Goal: Task Accomplishment & Management: Manage account settings

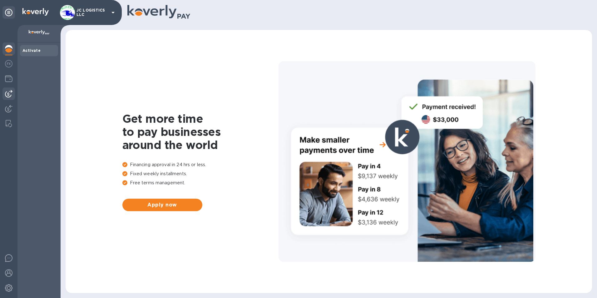
click at [7, 94] on img at bounding box center [8, 93] width 7 height 7
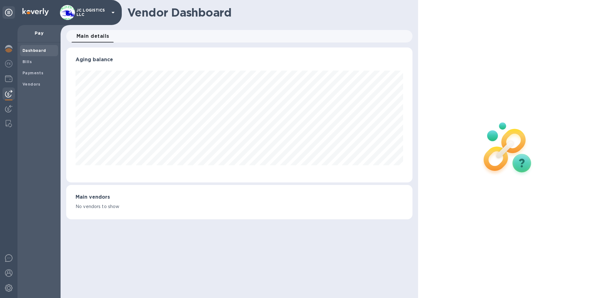
scroll to position [135, 346]
click at [27, 85] on b "Vendors" at bounding box center [31, 84] width 18 height 5
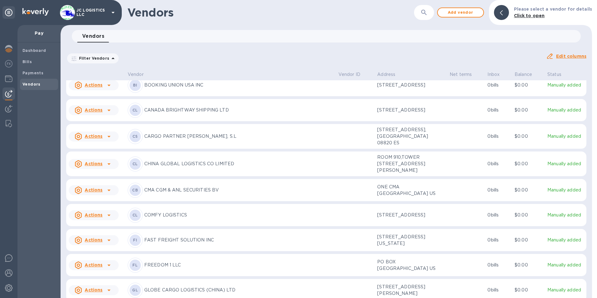
scroll to position [218, 0]
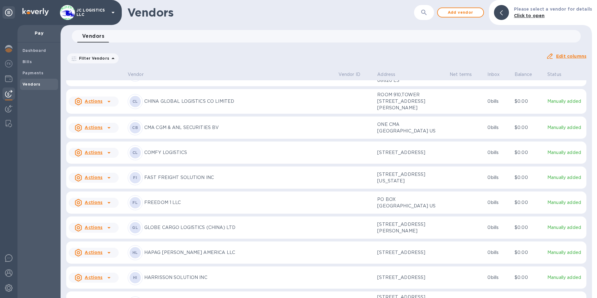
click at [107, 206] on icon at bounding box center [108, 202] width 7 height 7
click at [100, 269] on b "Add new bill" at bounding box center [100, 269] width 29 height 5
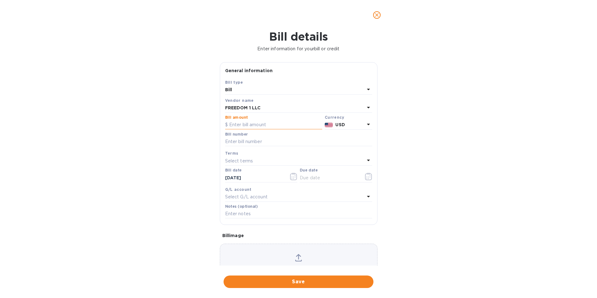
click at [230, 125] on input "text" at bounding box center [273, 124] width 97 height 9
type input "940.00"
click at [236, 141] on input "text" at bounding box center [298, 141] width 147 height 9
type input "FD-14587908-DL"
click at [366, 177] on icon "button" at bounding box center [368, 176] width 7 height 7
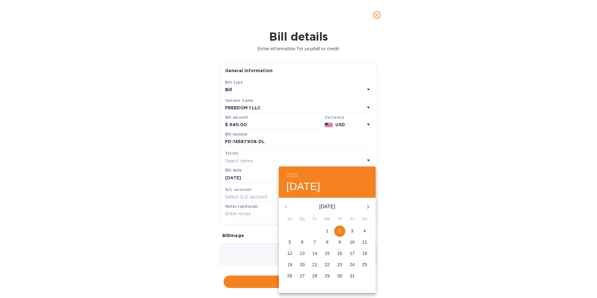
click at [351, 228] on p "3" at bounding box center [352, 231] width 2 height 6
type input "[DATE]"
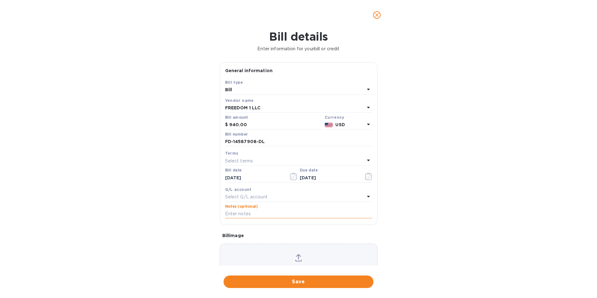
click at [257, 216] on input "text" at bounding box center [298, 213] width 147 height 9
type input "6089"
click at [295, 280] on span "Save" at bounding box center [298, 281] width 140 height 7
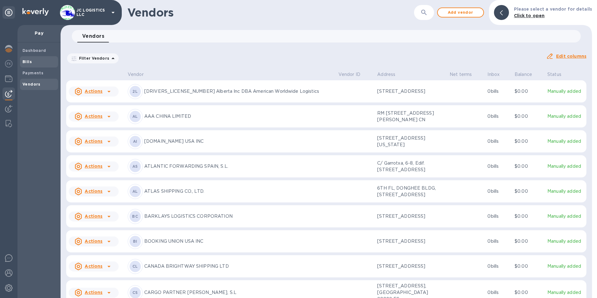
click at [27, 61] on b "Bills" at bounding box center [26, 61] width 9 height 5
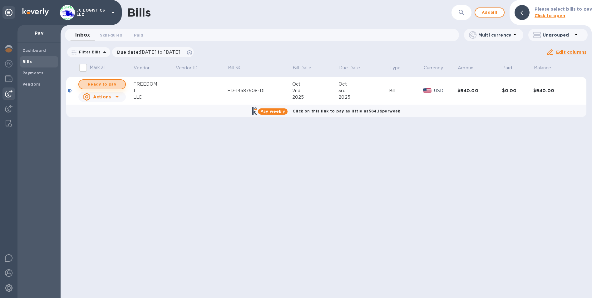
click at [109, 84] on span "Ready to pay" at bounding box center [102, 84] width 36 height 7
checkbox input "true"
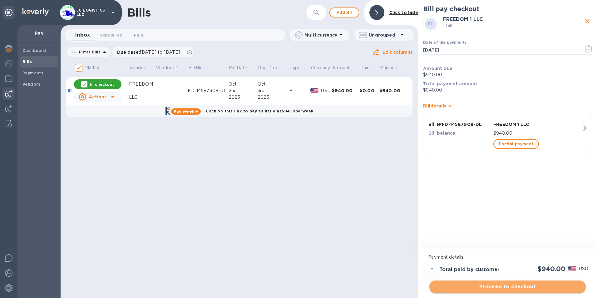
click at [517, 286] on span "Proceed to checkout" at bounding box center [507, 286] width 146 height 7
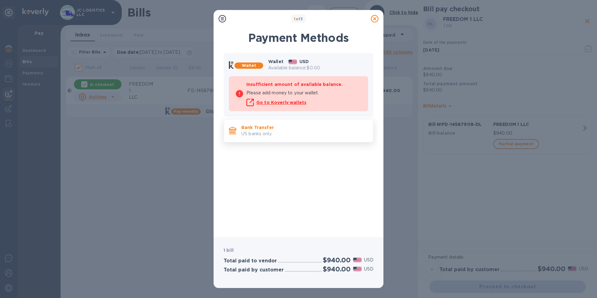
click at [265, 125] on p "Bank Transfer" at bounding box center [304, 127] width 127 height 6
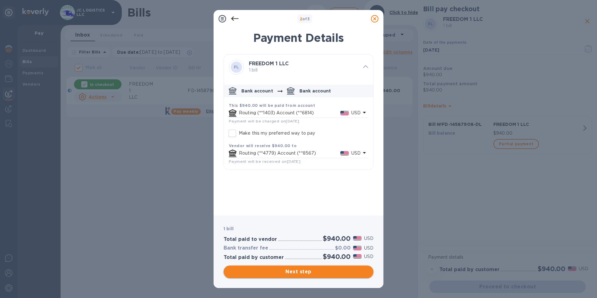
click at [292, 271] on span "Next step" at bounding box center [298, 271] width 140 height 7
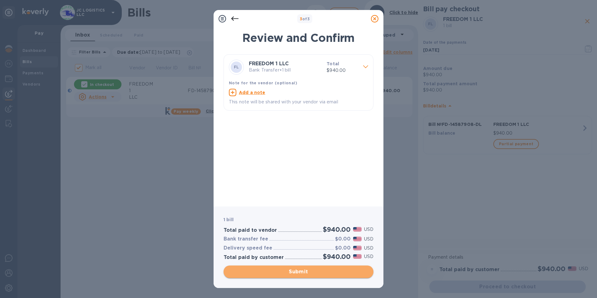
click at [292, 271] on span "Submit" at bounding box center [298, 271] width 140 height 7
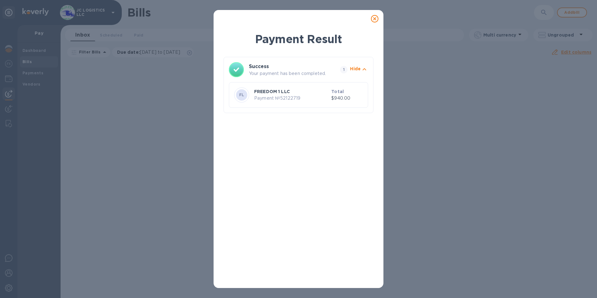
click at [373, 17] on icon at bounding box center [374, 18] width 7 height 7
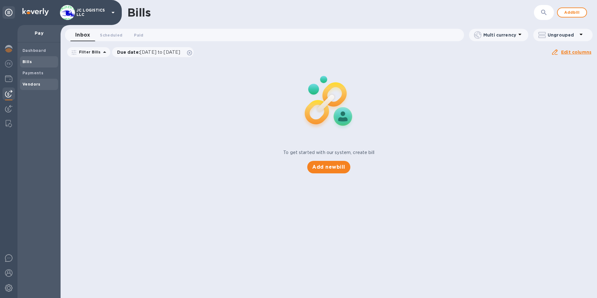
click at [29, 83] on b "Vendors" at bounding box center [31, 84] width 18 height 5
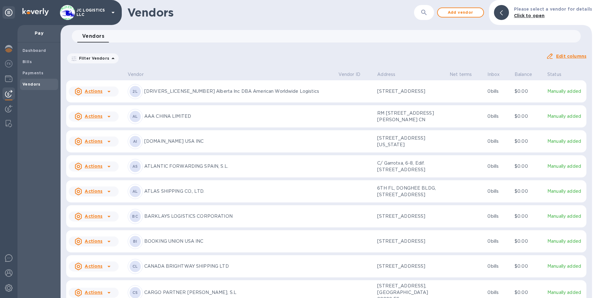
click at [109, 92] on icon at bounding box center [108, 92] width 3 height 2
click at [100, 118] on b "Add new bill" at bounding box center [100, 117] width 29 height 5
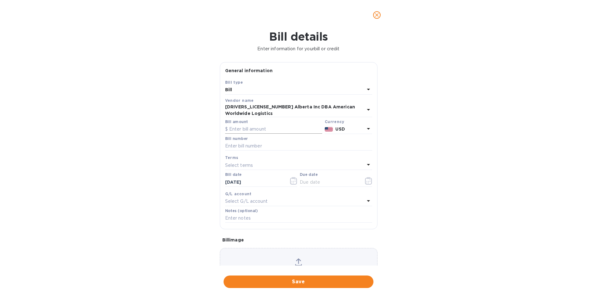
click at [259, 125] on input "text" at bounding box center [273, 129] width 97 height 9
click at [242, 144] on input "text" at bounding box center [298, 145] width 147 height 9
click at [257, 125] on input "3,440.00" at bounding box center [275, 129] width 93 height 9
type input "3"
type input "1,950.00"
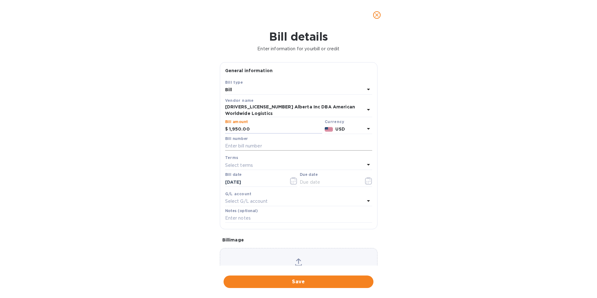
click at [234, 141] on input "text" at bounding box center [298, 145] width 147 height 9
type input "1772,1787,1788,1891,190"
click at [367, 177] on icon "button" at bounding box center [368, 180] width 7 height 7
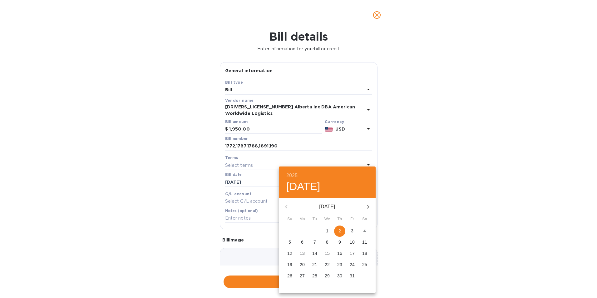
click at [339, 228] on p "2" at bounding box center [339, 231] width 2 height 6
type input "[DATE]"
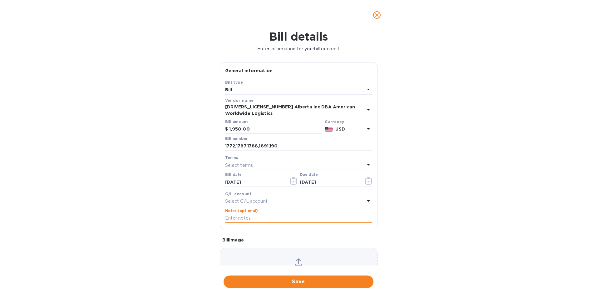
click at [268, 215] on input "text" at bounding box center [298, 217] width 147 height 9
type input "6061,1042,6099,6075,1028"
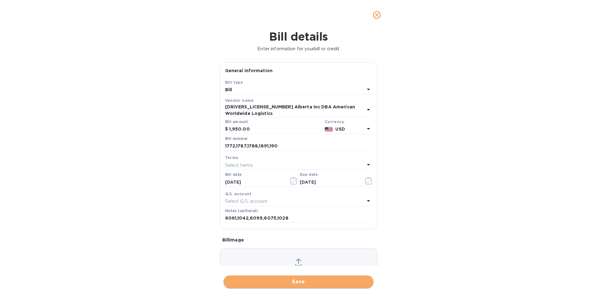
click at [300, 282] on span "Save" at bounding box center [298, 281] width 140 height 7
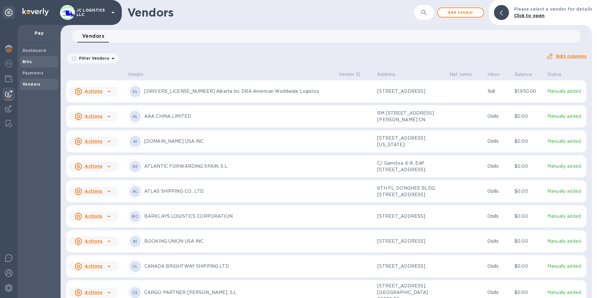
click at [26, 61] on b "Bills" at bounding box center [26, 61] width 9 height 5
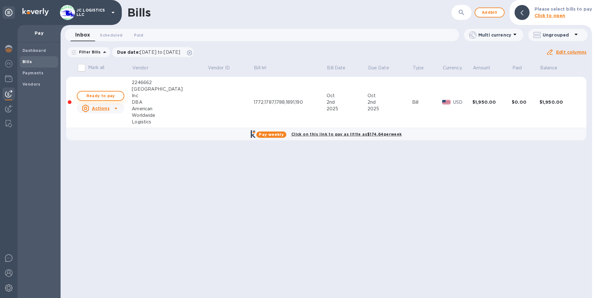
click at [105, 96] on span "Ready to pay" at bounding box center [100, 95] width 36 height 7
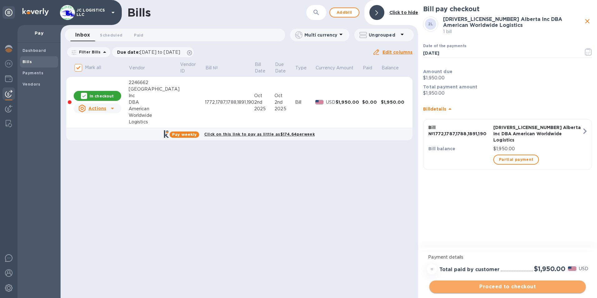
click at [517, 285] on span "Proceed to checkout" at bounding box center [507, 286] width 146 height 7
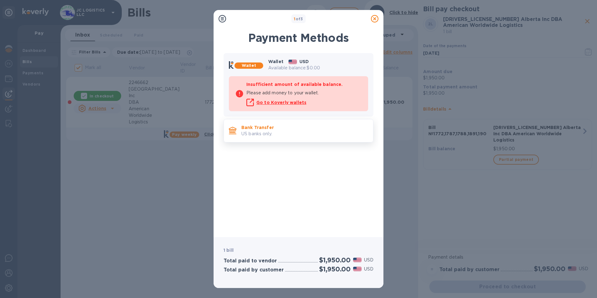
click at [256, 127] on p "Bank Transfer" at bounding box center [304, 127] width 127 height 6
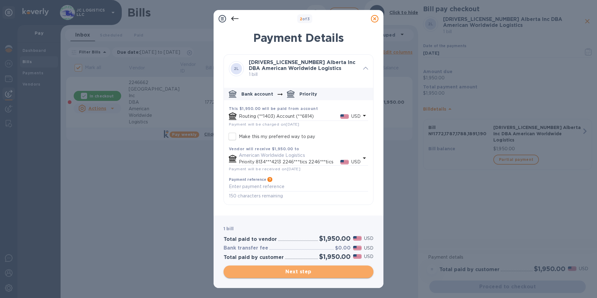
click at [295, 270] on span "Next step" at bounding box center [298, 271] width 140 height 7
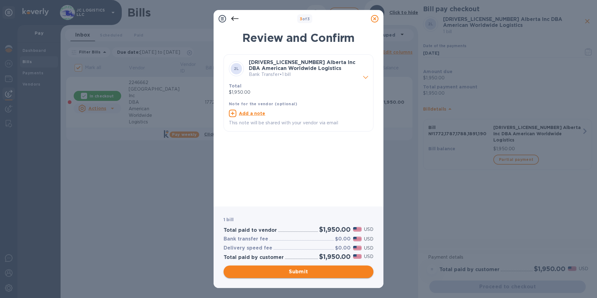
click at [295, 270] on span "Submit" at bounding box center [298, 271] width 140 height 7
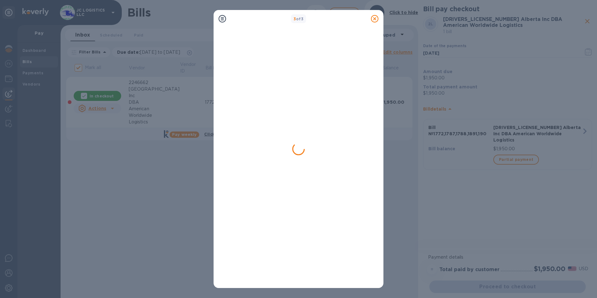
checkbox input "false"
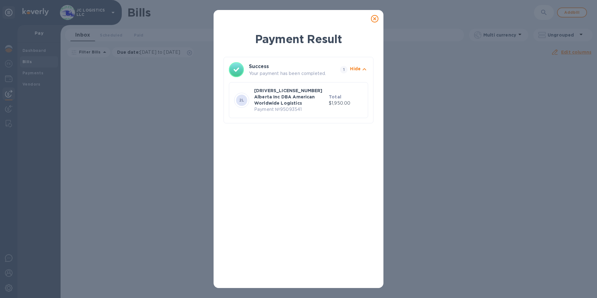
click at [375, 16] on icon at bounding box center [374, 18] width 7 height 7
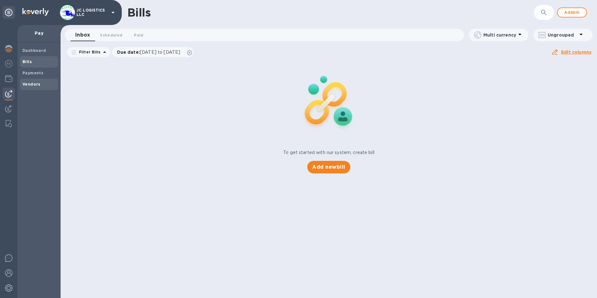
click at [30, 83] on b "Vendors" at bounding box center [31, 84] width 18 height 5
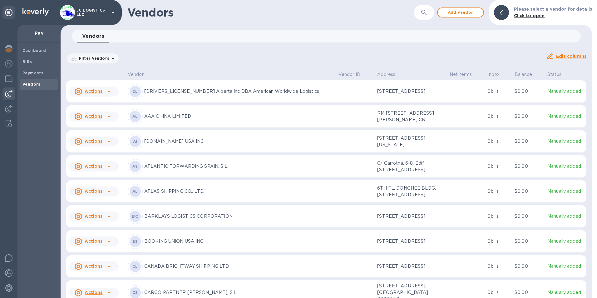
click at [191, 92] on p "[DRIVERS_LICENSE_NUMBER] Alberta Inc DBA American Worldwide Logistics" at bounding box center [238, 91] width 189 height 7
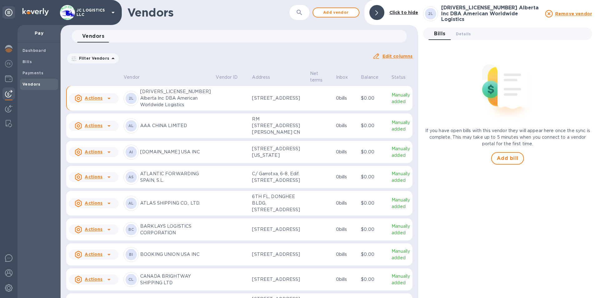
click at [108, 100] on icon at bounding box center [108, 98] width 7 height 7
click at [102, 127] on b "Add new bill" at bounding box center [100, 126] width 29 height 5
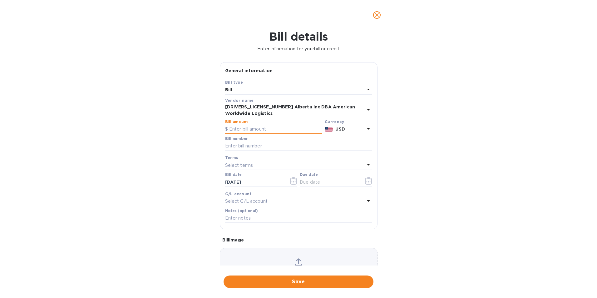
click at [232, 125] on input "text" at bounding box center [273, 129] width 97 height 9
type input "1,490.00"
click at [226, 141] on input "text" at bounding box center [298, 145] width 147 height 9
type input "1758,1904,1910,1913,1992"
click at [366, 177] on icon "button" at bounding box center [368, 180] width 7 height 7
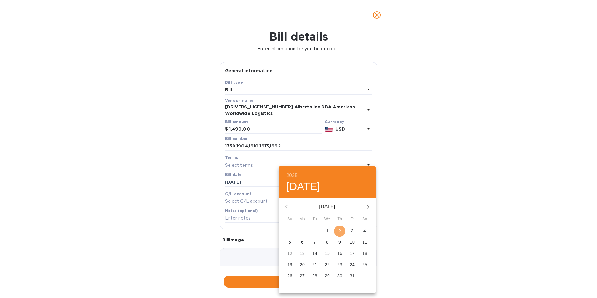
click at [338, 229] on p "2" at bounding box center [339, 231] width 2 height 6
type input "[DATE]"
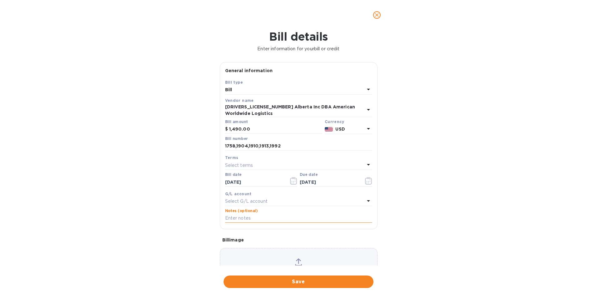
click at [233, 216] on input "text" at bounding box center [298, 217] width 147 height 9
type input "6098,6059,1031,1013"
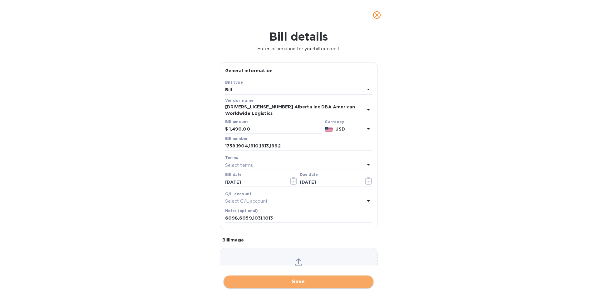
click at [297, 279] on span "Save" at bounding box center [298, 281] width 140 height 7
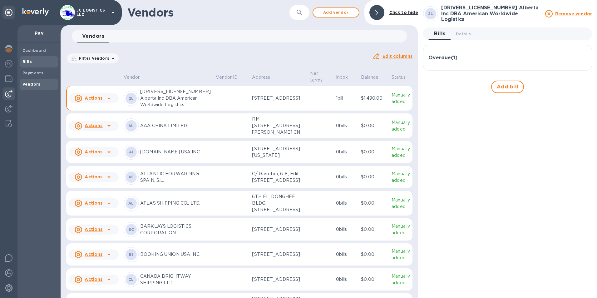
click at [28, 59] on b "Bills" at bounding box center [26, 61] width 9 height 5
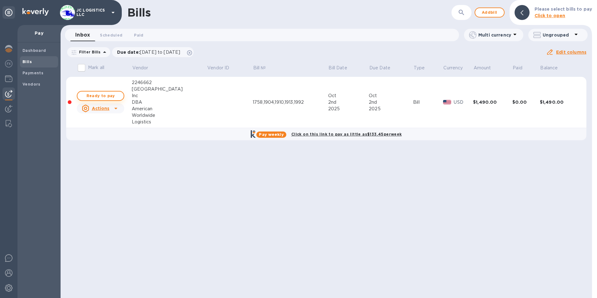
click at [101, 93] on span "Ready to pay" at bounding box center [100, 95] width 36 height 7
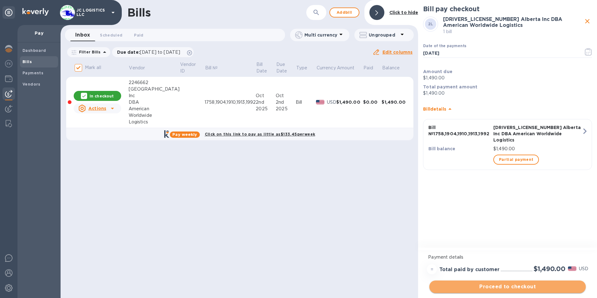
click at [524, 287] on span "Proceed to checkout" at bounding box center [507, 286] width 146 height 7
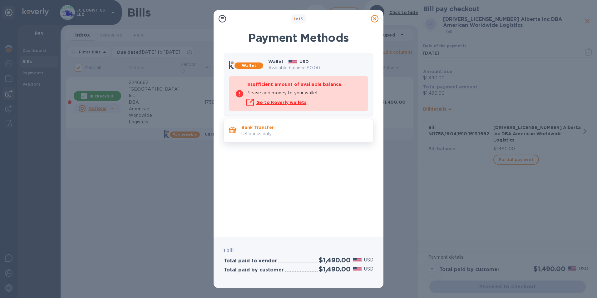
click at [247, 119] on div "Bank Transfer US banks only." at bounding box center [298, 130] width 150 height 23
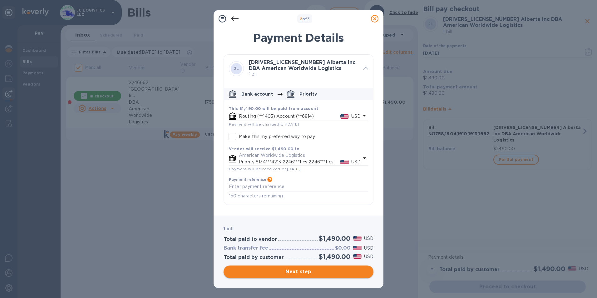
click at [302, 271] on span "Next step" at bounding box center [298, 271] width 140 height 7
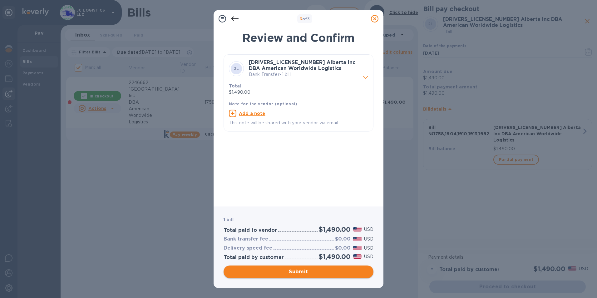
click at [302, 271] on span "Submit" at bounding box center [298, 271] width 140 height 7
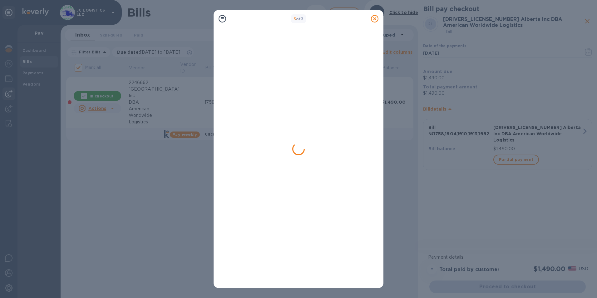
checkbox input "false"
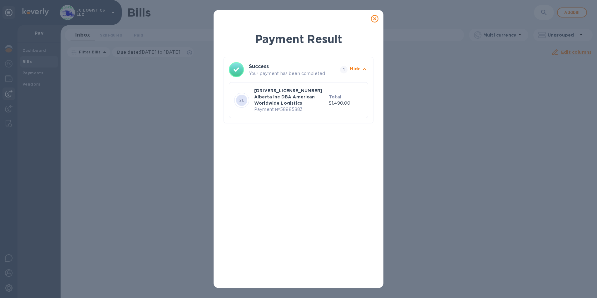
click at [376, 18] on icon at bounding box center [374, 18] width 7 height 7
